Goal: Task Accomplishment & Management: Manage account settings

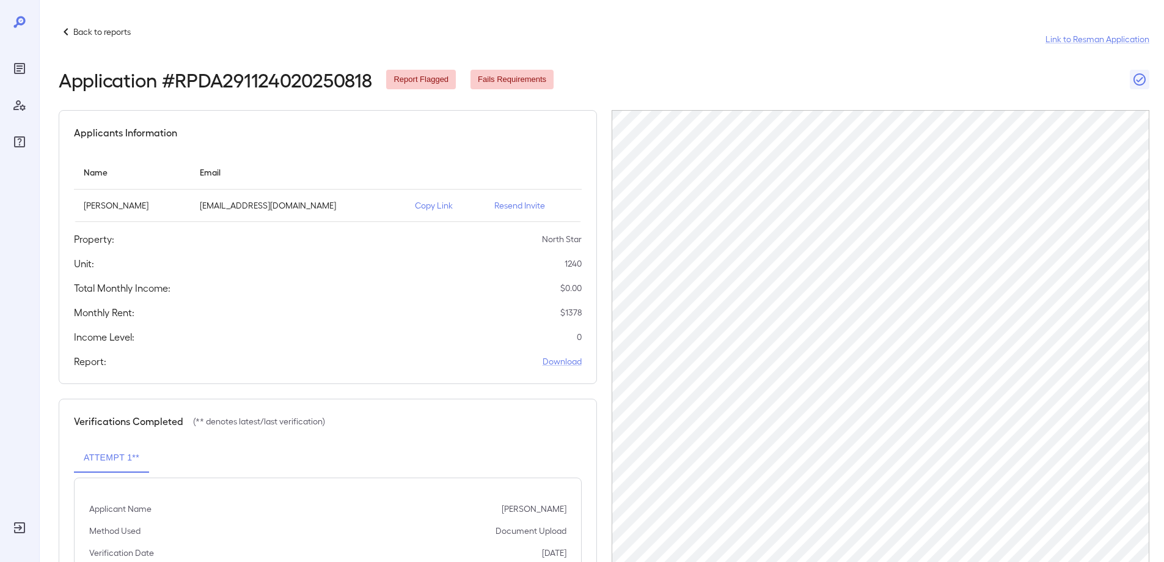
scroll to position [118, 0]
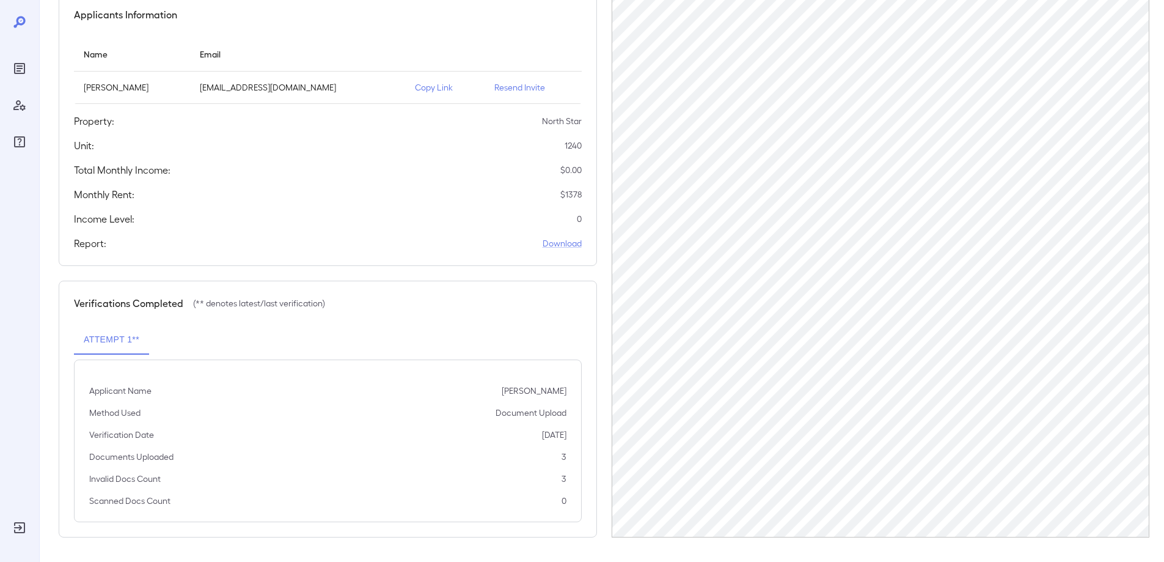
click at [23, 65] on icon "Reports" at bounding box center [19, 68] width 15 height 15
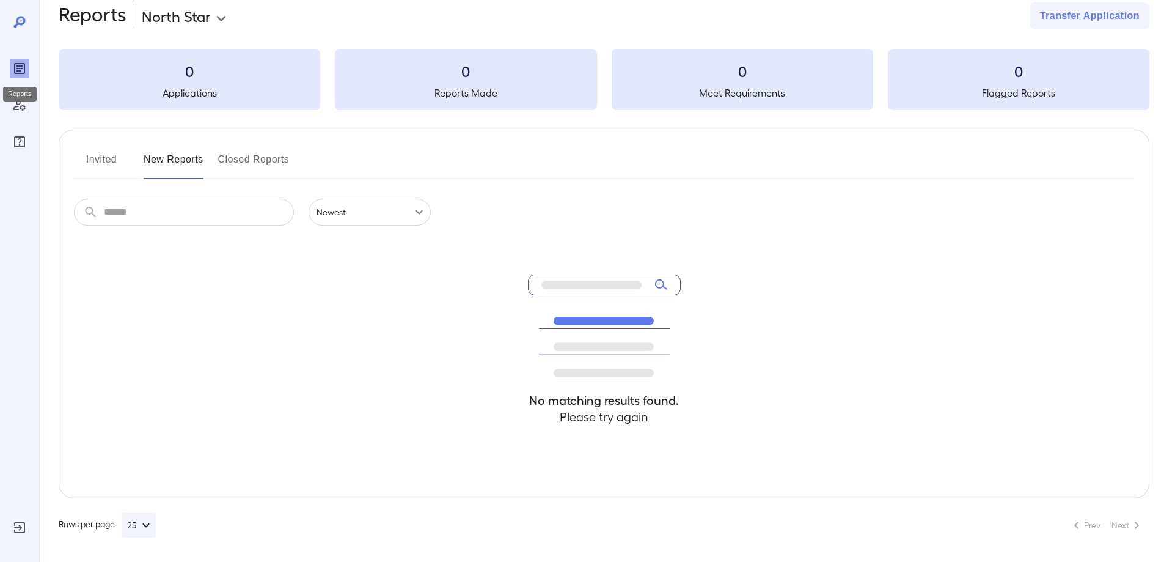
scroll to position [22, 0]
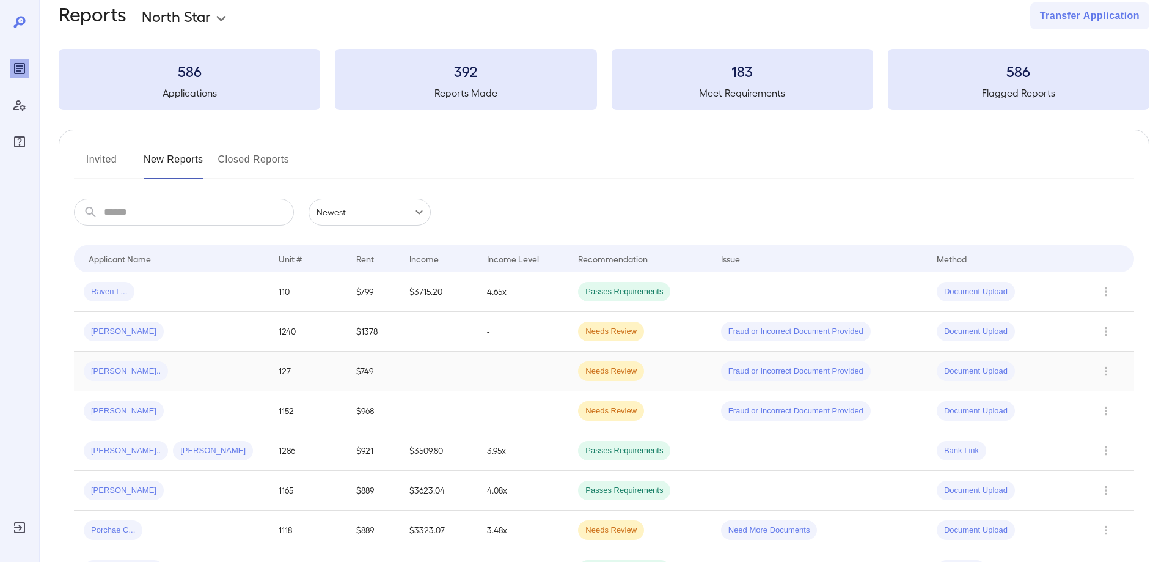
click at [233, 360] on td "[PERSON_NAME].." at bounding box center [171, 371] width 195 height 40
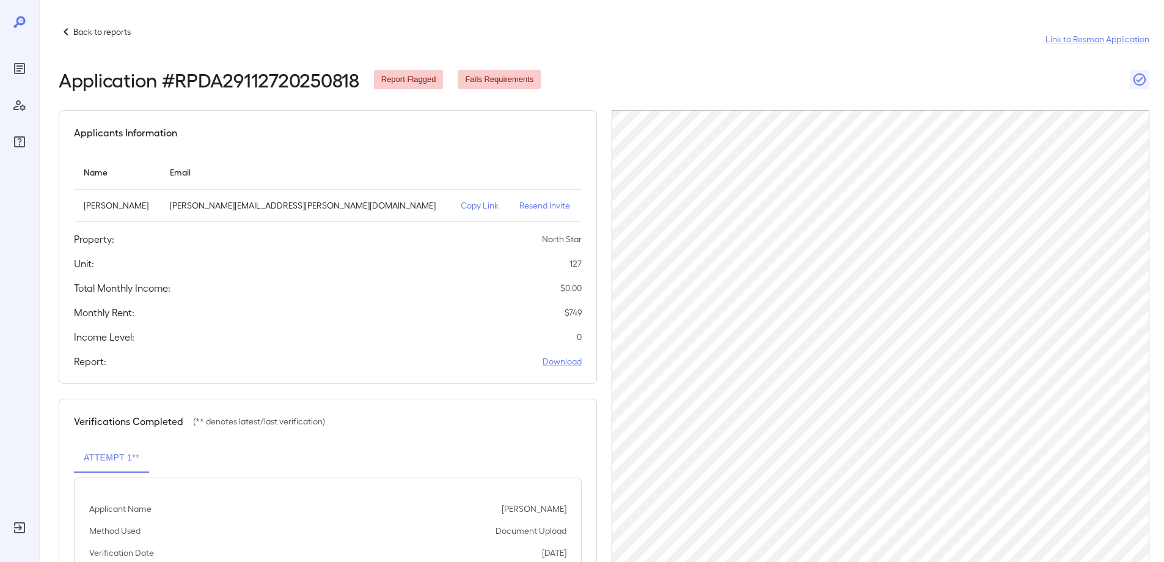
click at [20, 73] on icon "Reports" at bounding box center [19, 68] width 11 height 11
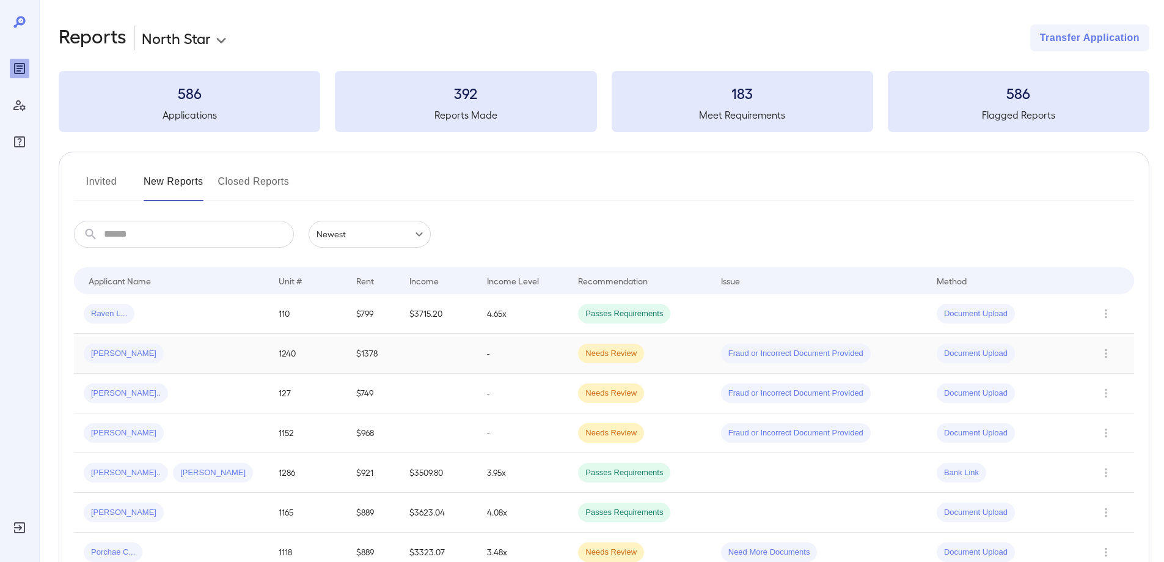
click at [185, 355] on div "[PERSON_NAME]" at bounding box center [171, 354] width 175 height 20
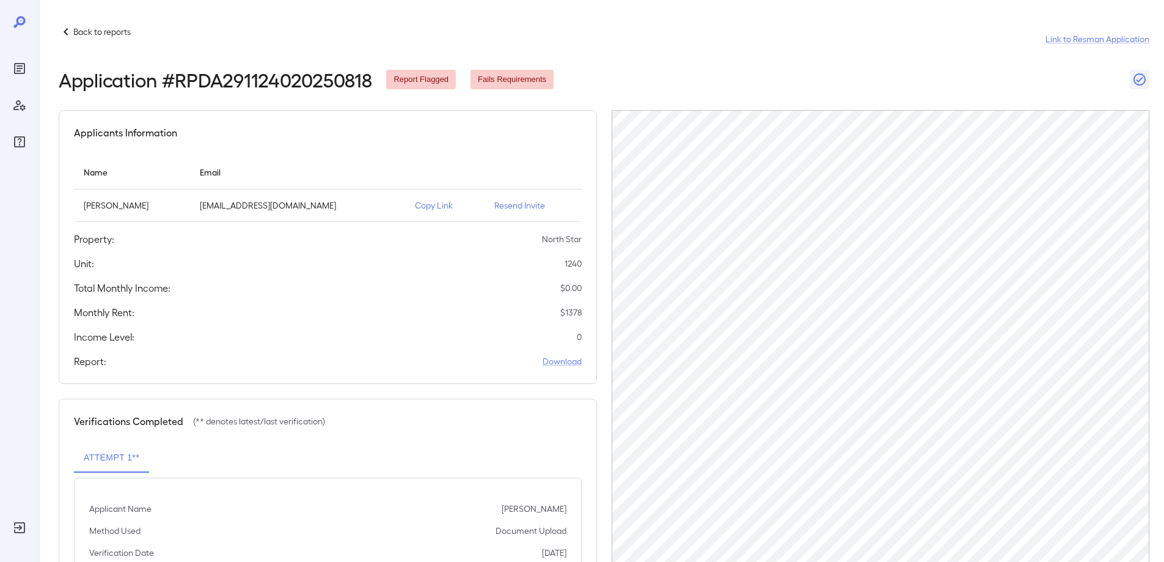
click at [69, 36] on icon at bounding box center [66, 31] width 15 height 15
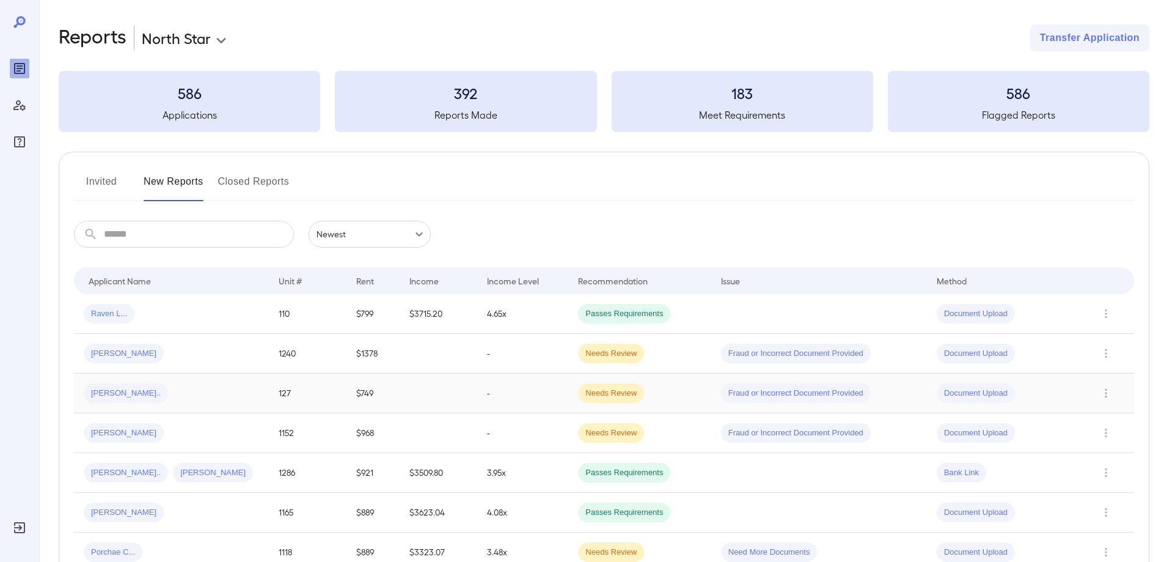
click at [206, 383] on div "[PERSON_NAME].." at bounding box center [171, 393] width 175 height 20
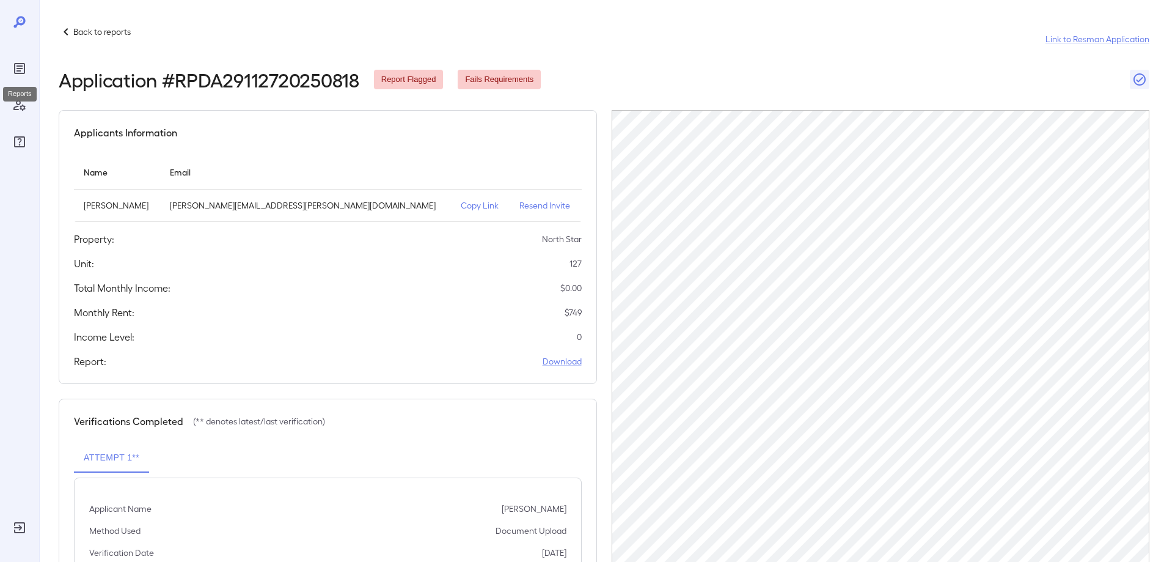
click at [15, 68] on icon "Reports" at bounding box center [19, 68] width 11 height 11
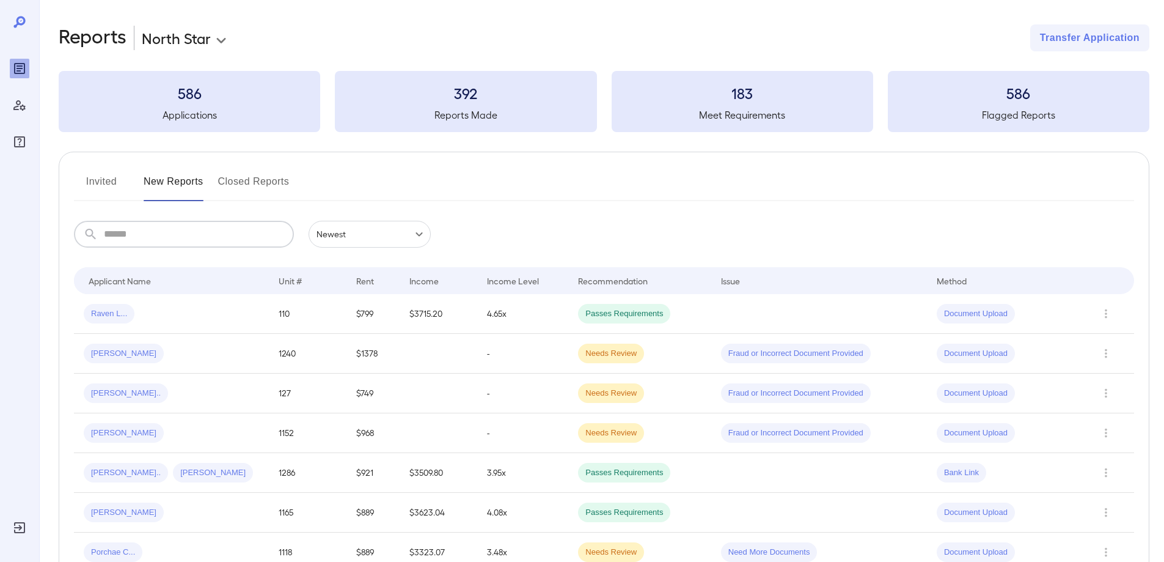
click at [160, 225] on input "text" at bounding box center [199, 234] width 190 height 27
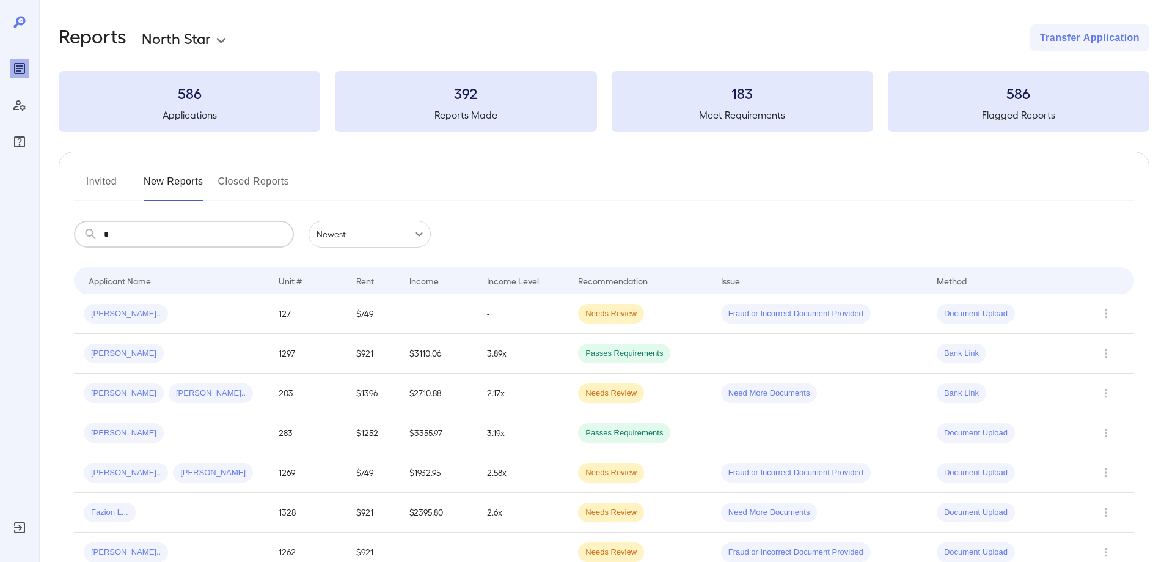
type input "*"
click at [97, 189] on button "Invited" at bounding box center [101, 186] width 55 height 29
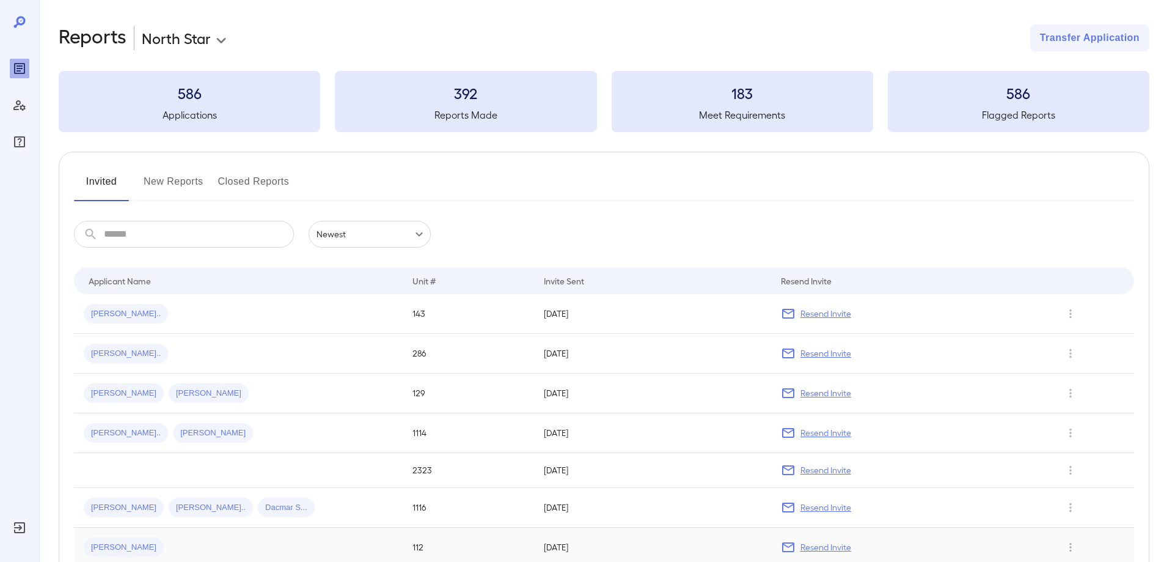
click at [410, 543] on td "112" at bounding box center [468, 548] width 131 height 40
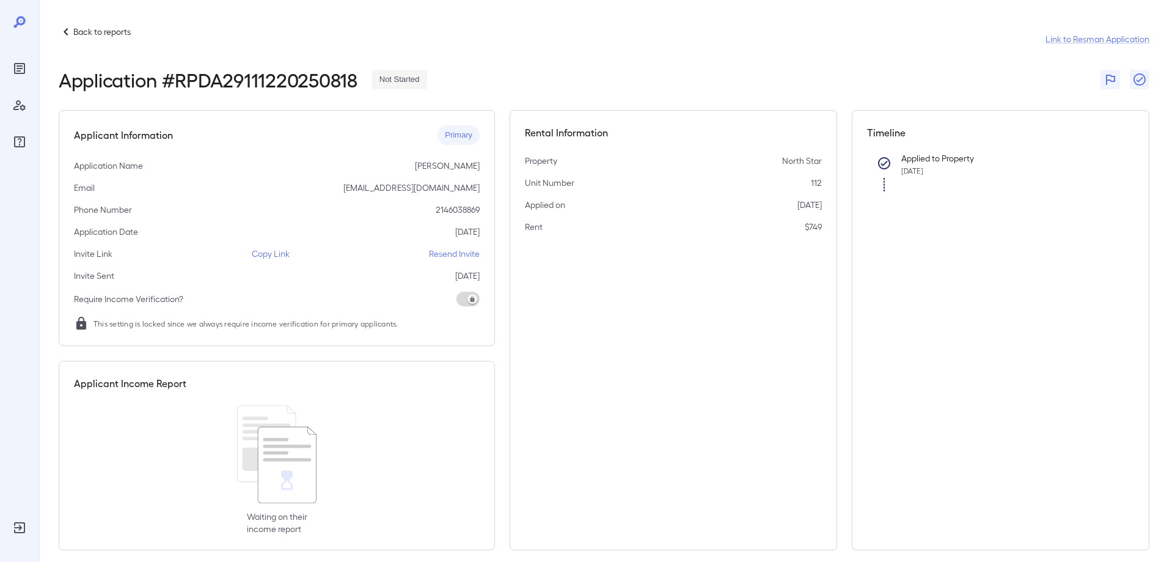
click at [17, 70] on icon "Reports" at bounding box center [20, 68] width 6 height 6
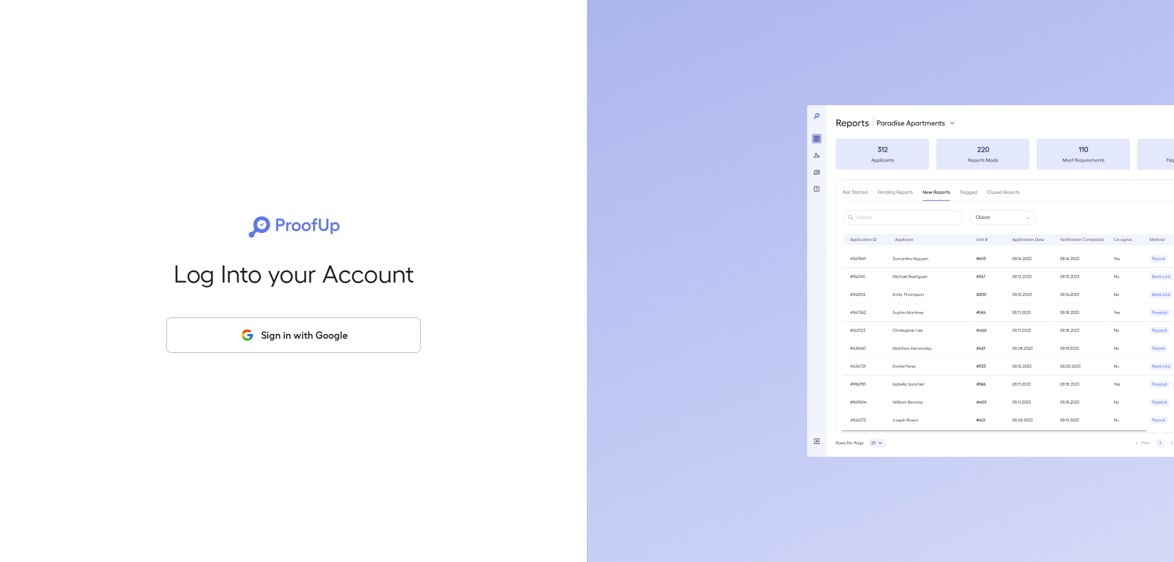
click at [265, 331] on button "Sign in with Google" at bounding box center [293, 334] width 254 height 35
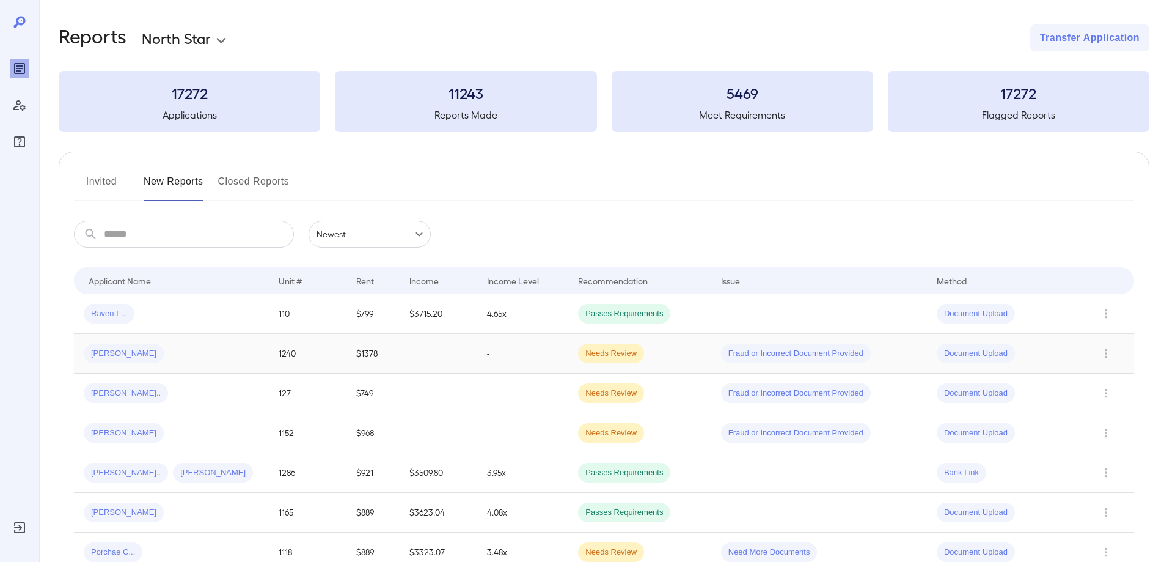
click at [232, 359] on div "[PERSON_NAME]" at bounding box center [171, 354] width 175 height 20
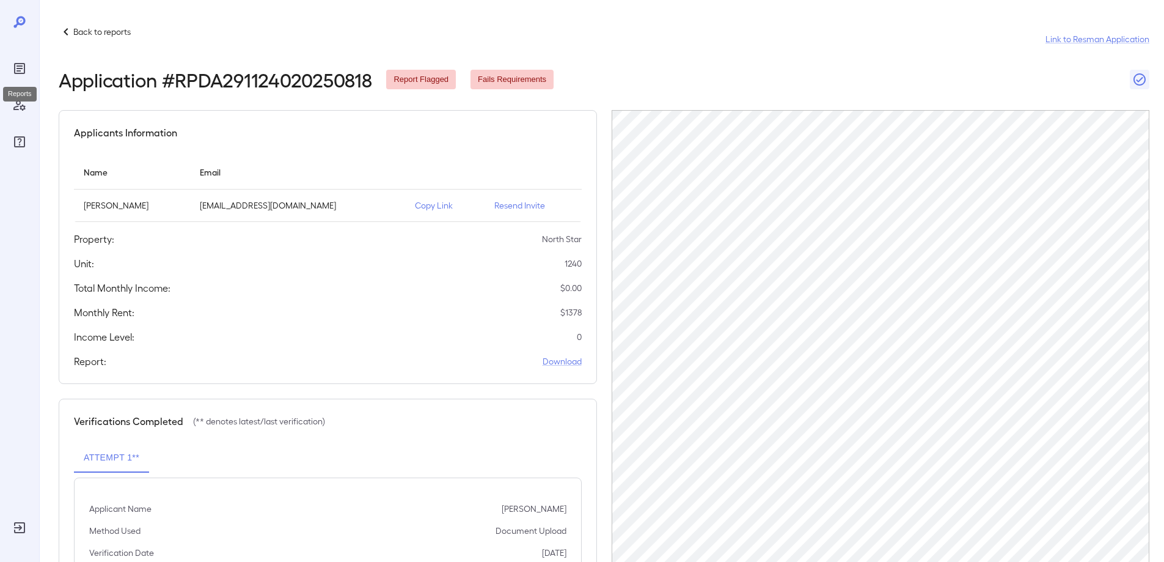
click at [22, 70] on icon "Reports" at bounding box center [19, 68] width 15 height 15
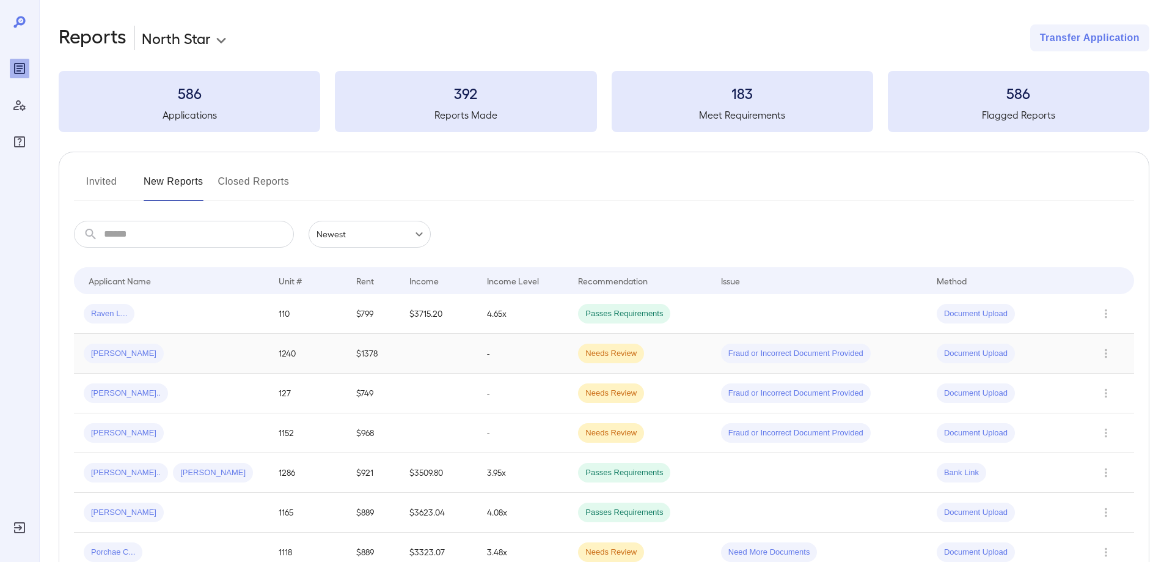
click at [263, 366] on td "[PERSON_NAME]" at bounding box center [171, 354] width 195 height 40
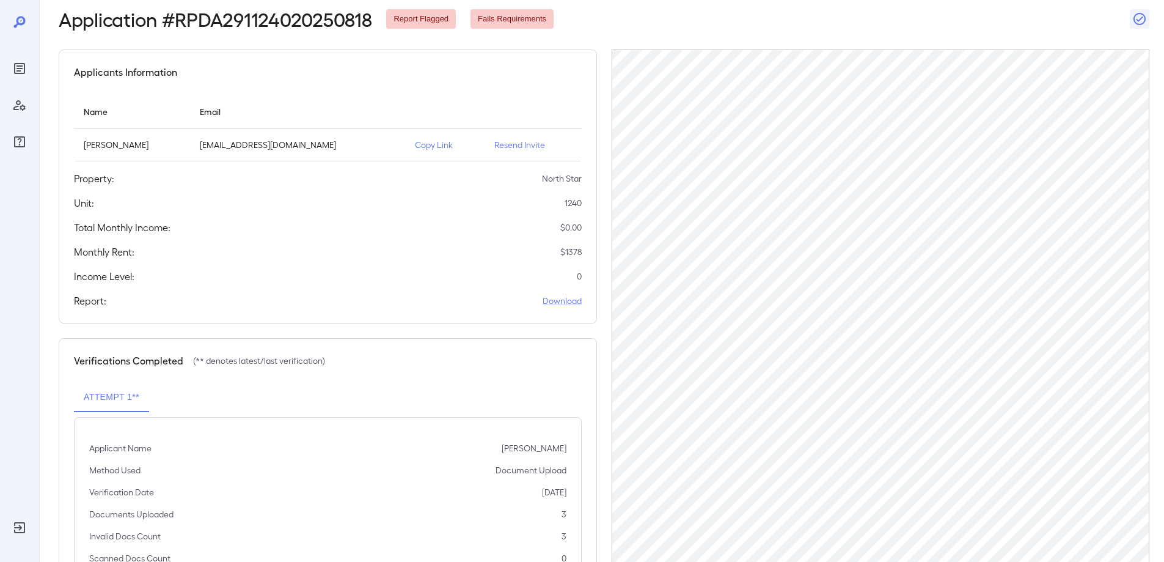
scroll to position [118, 0]
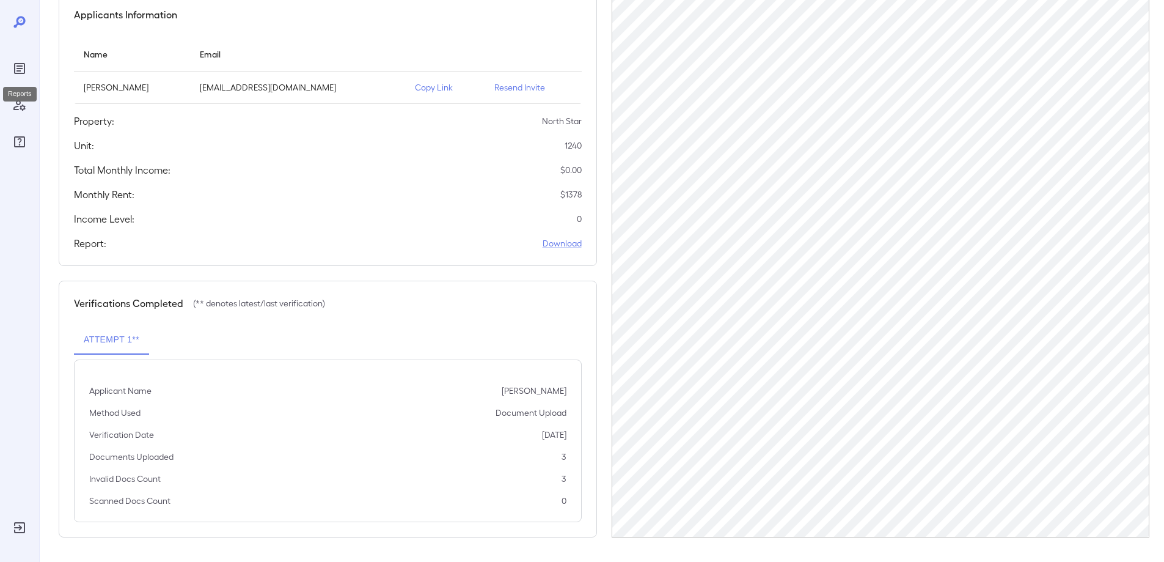
click at [27, 70] on div "Reports" at bounding box center [20, 69] width 20 height 20
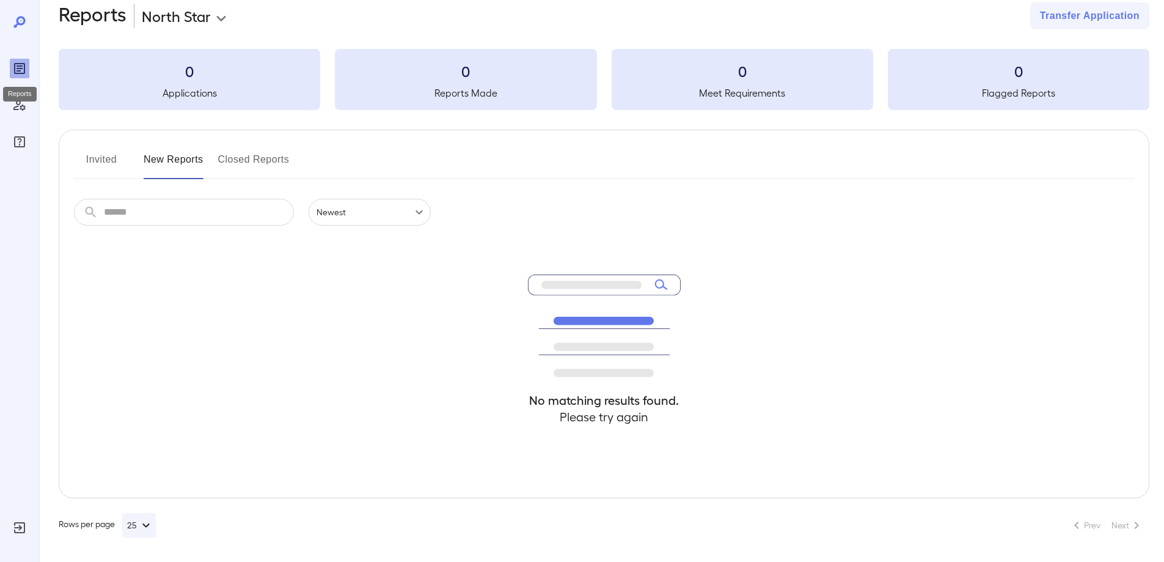
scroll to position [22, 0]
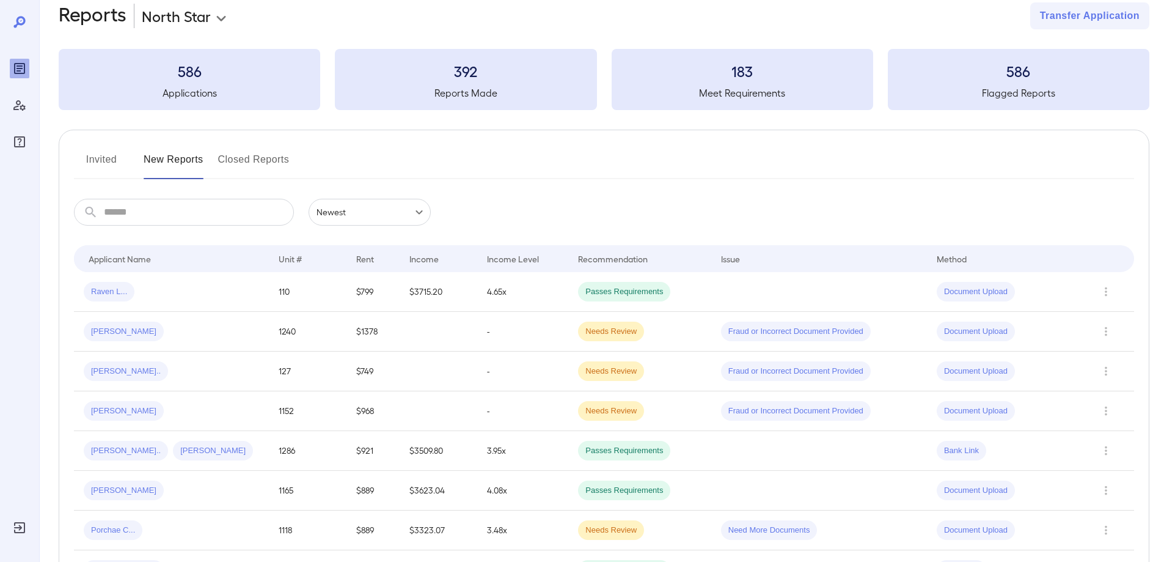
click at [101, 161] on button "Invited" at bounding box center [101, 164] width 55 height 29
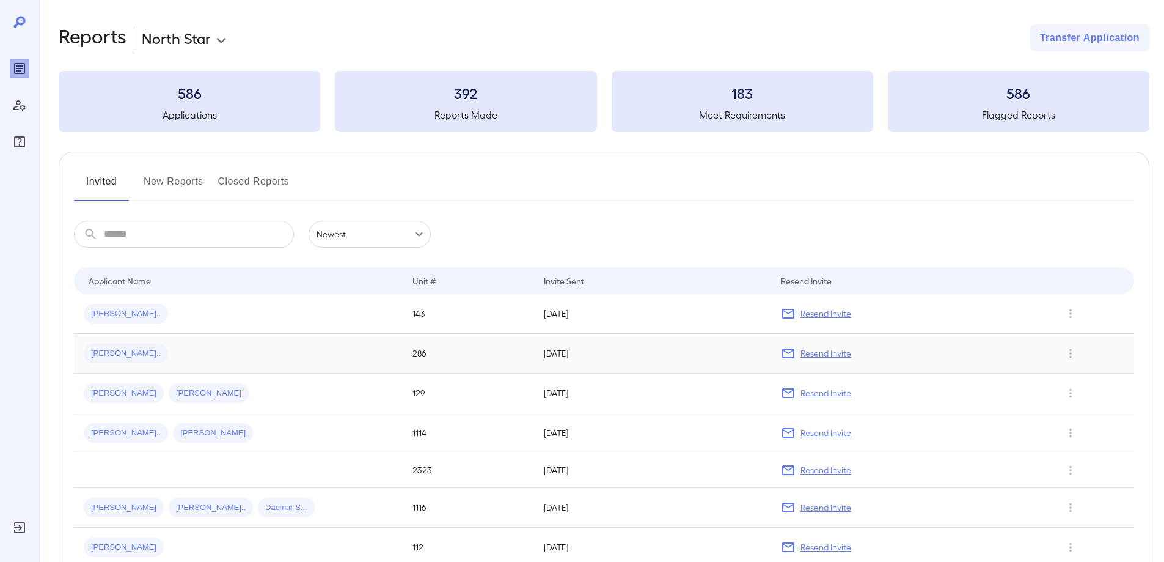
click at [201, 338] on td "[PERSON_NAME].." at bounding box center [238, 354] width 329 height 40
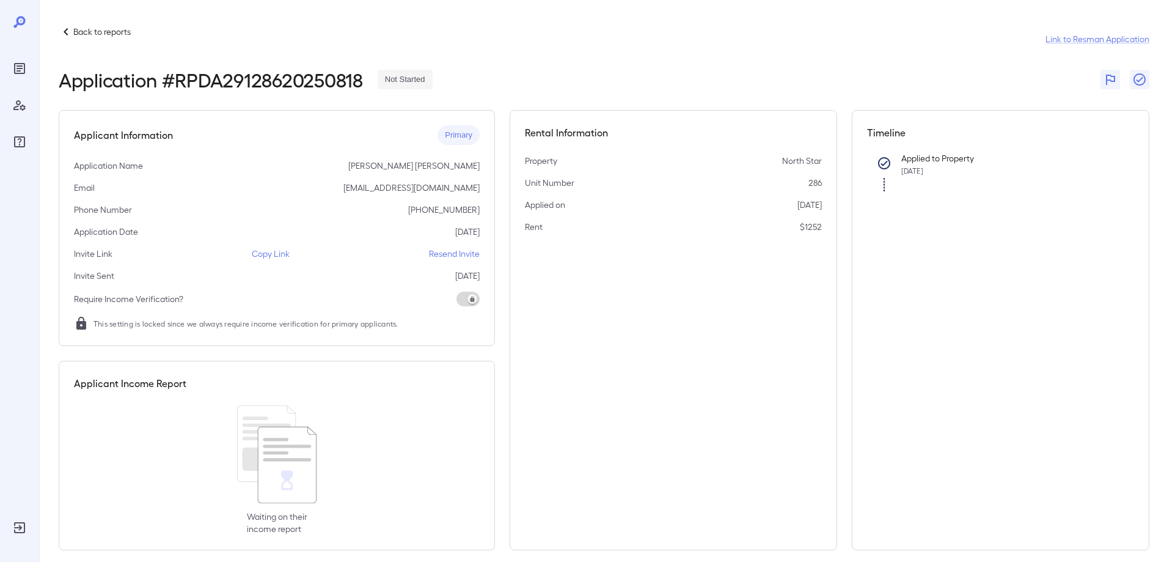
click at [270, 253] on p "Copy Link" at bounding box center [271, 254] width 38 height 12
